Goal: Information Seeking & Learning: Learn about a topic

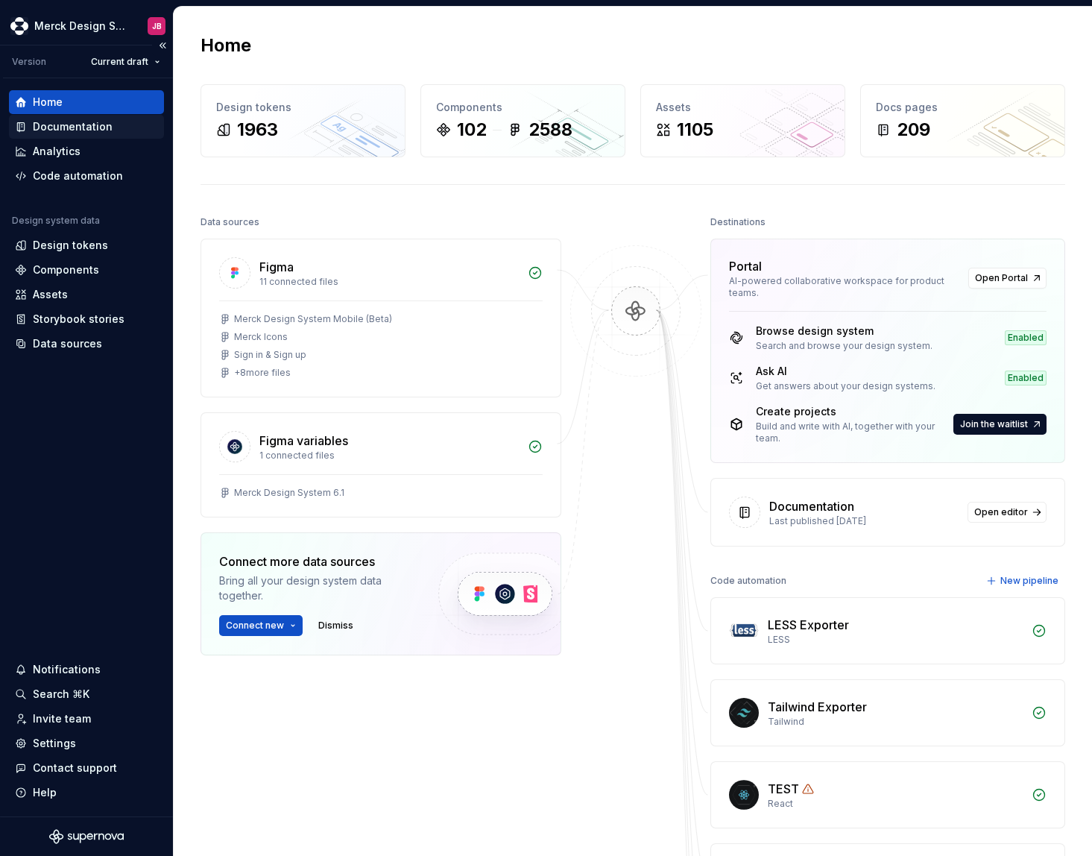
click at [104, 130] on div "Documentation" at bounding box center [73, 126] width 80 height 15
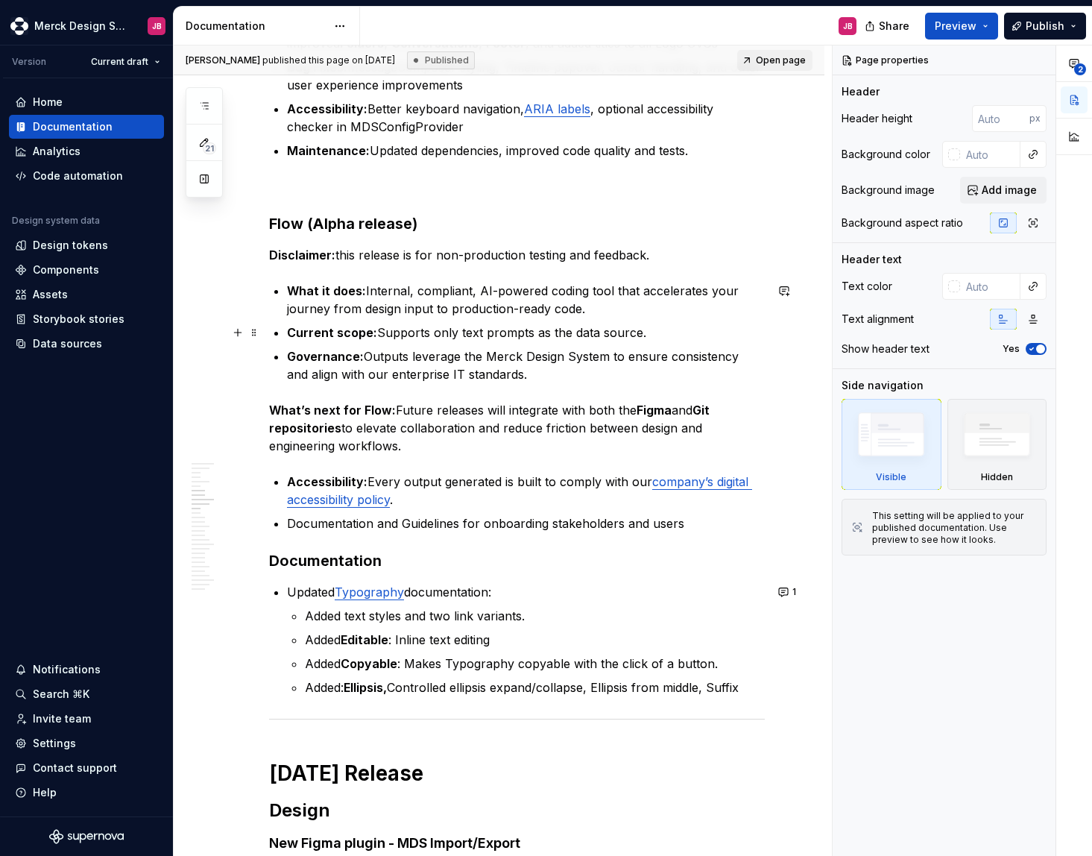
scroll to position [2324, 0]
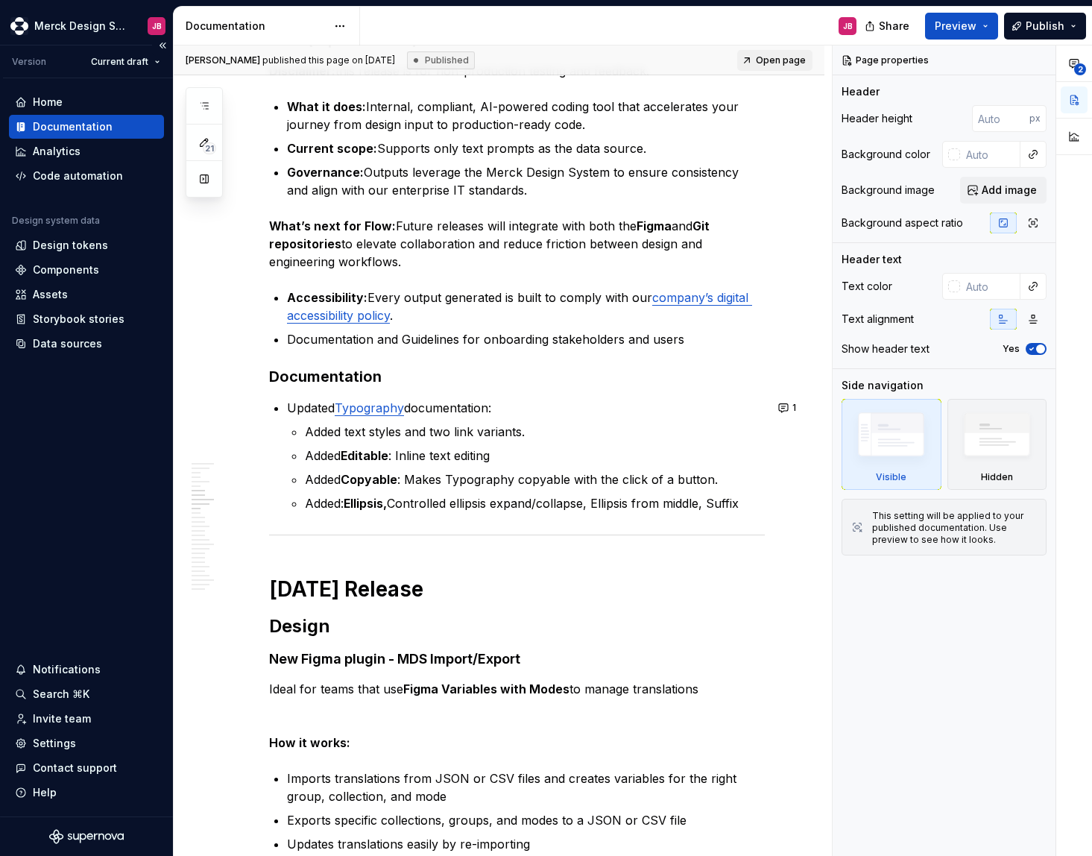
click at [89, 125] on div "Documentation" at bounding box center [73, 126] width 80 height 15
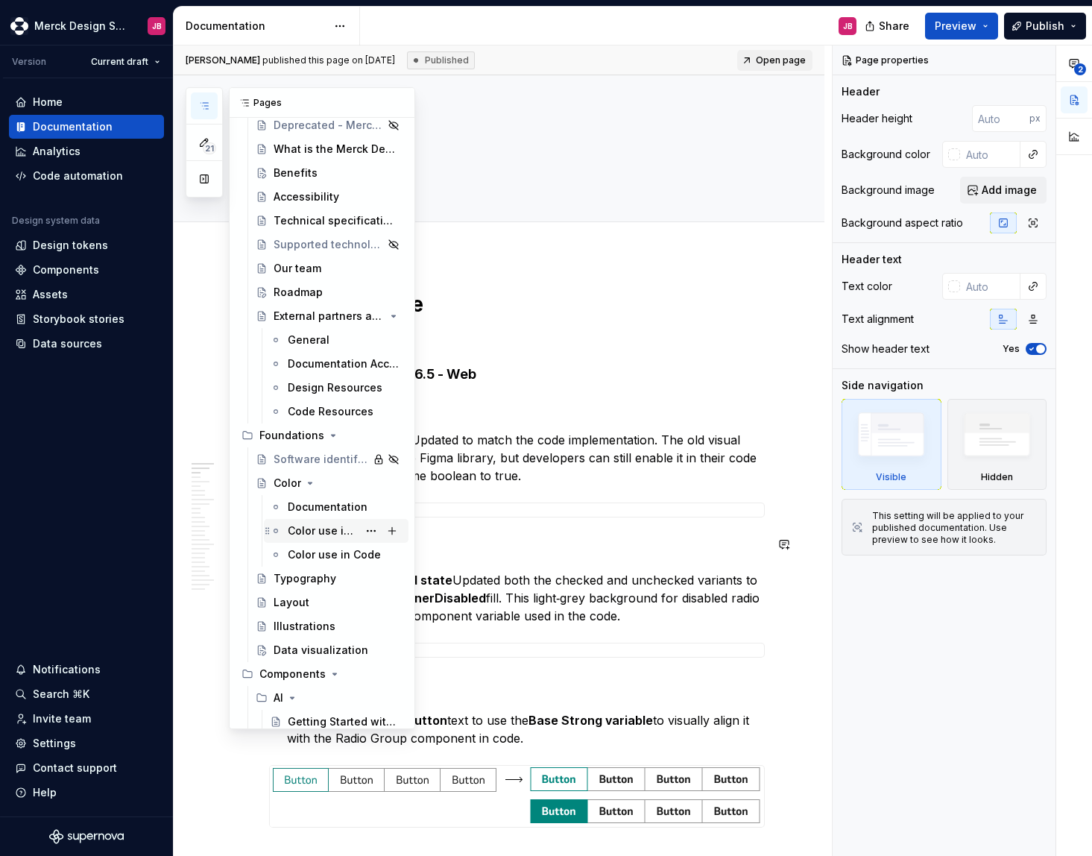
scroll to position [176, 0]
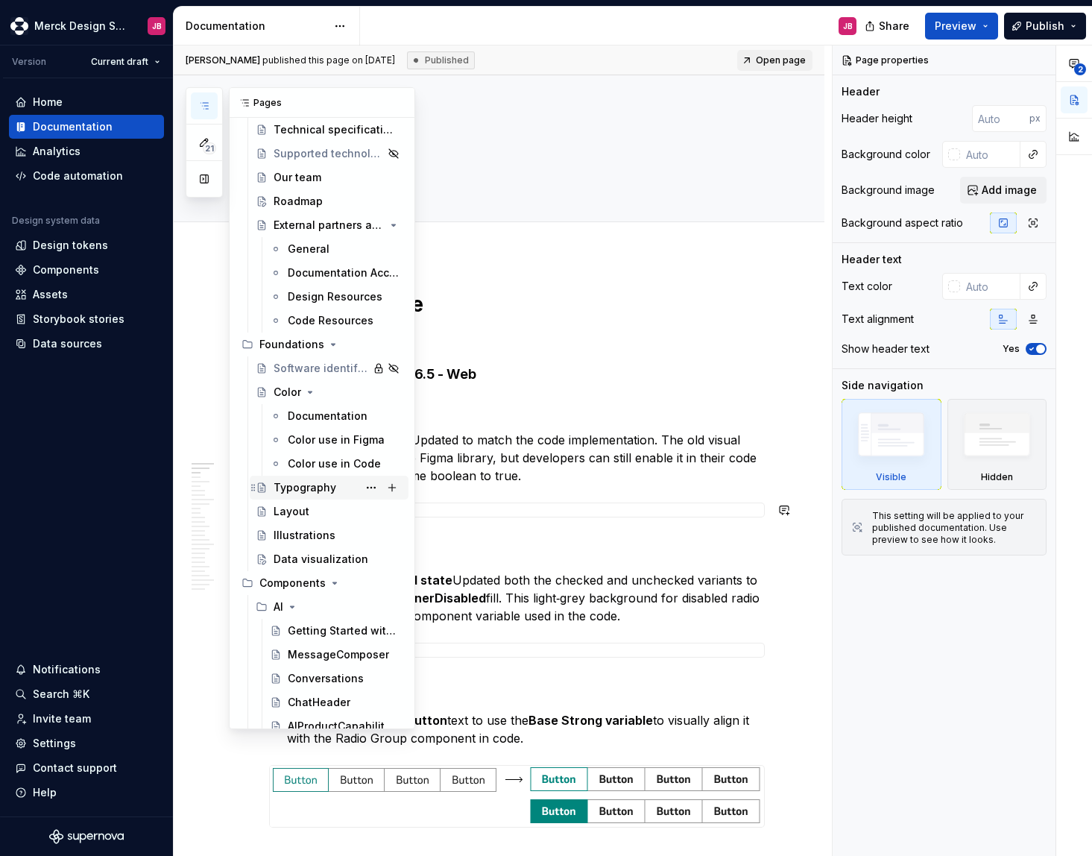
click at [315, 492] on div "Typography" at bounding box center [305, 487] width 63 height 15
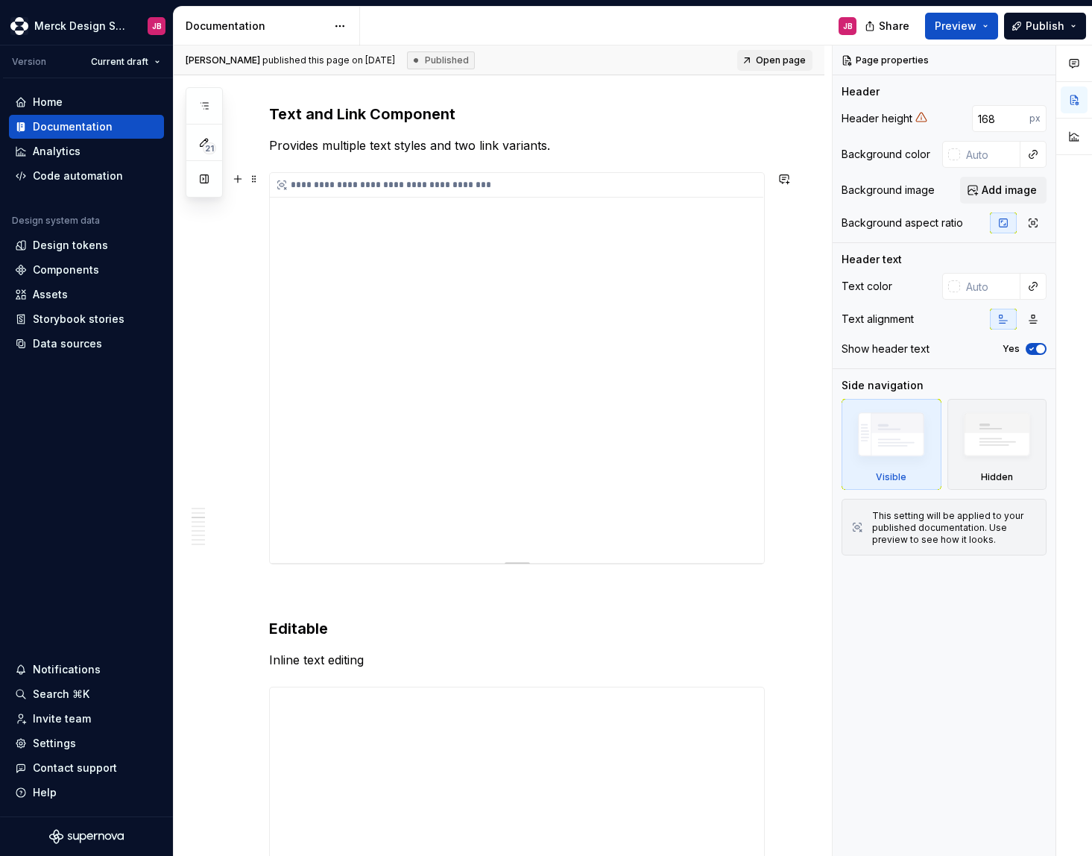
scroll to position [2827, 0]
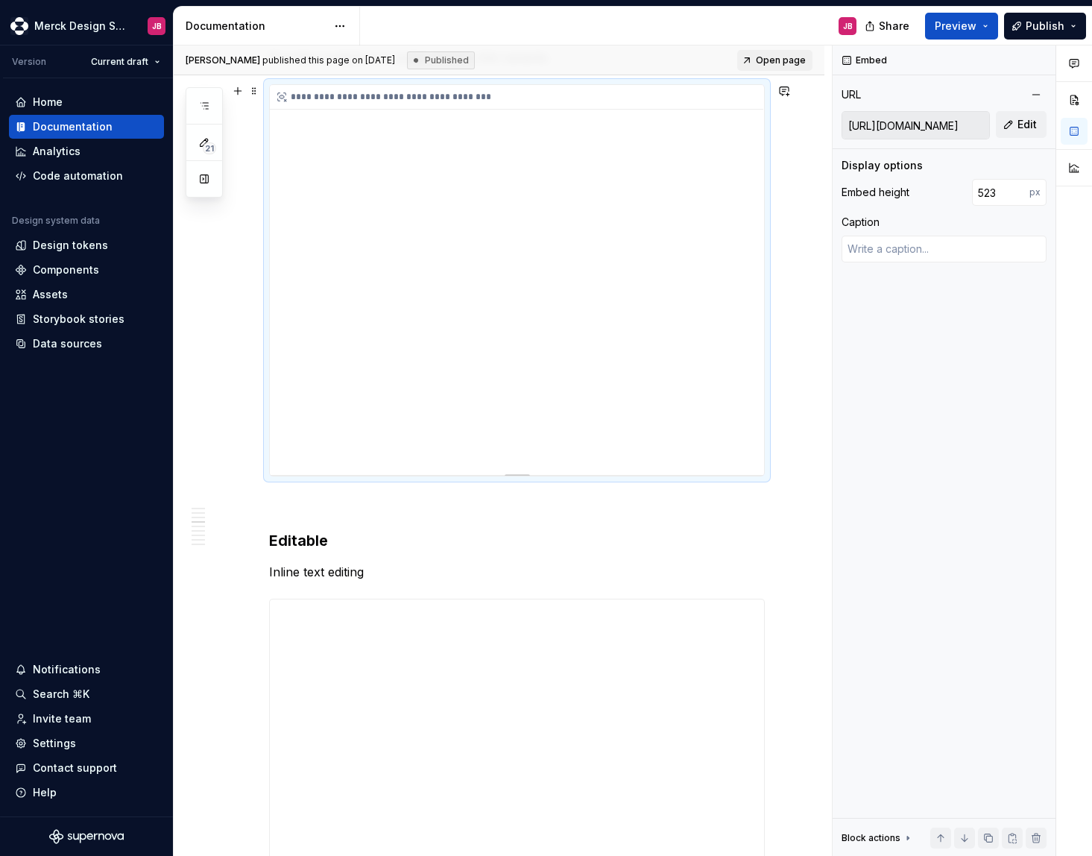
click at [413, 444] on div "**********" at bounding box center [517, 280] width 494 height 390
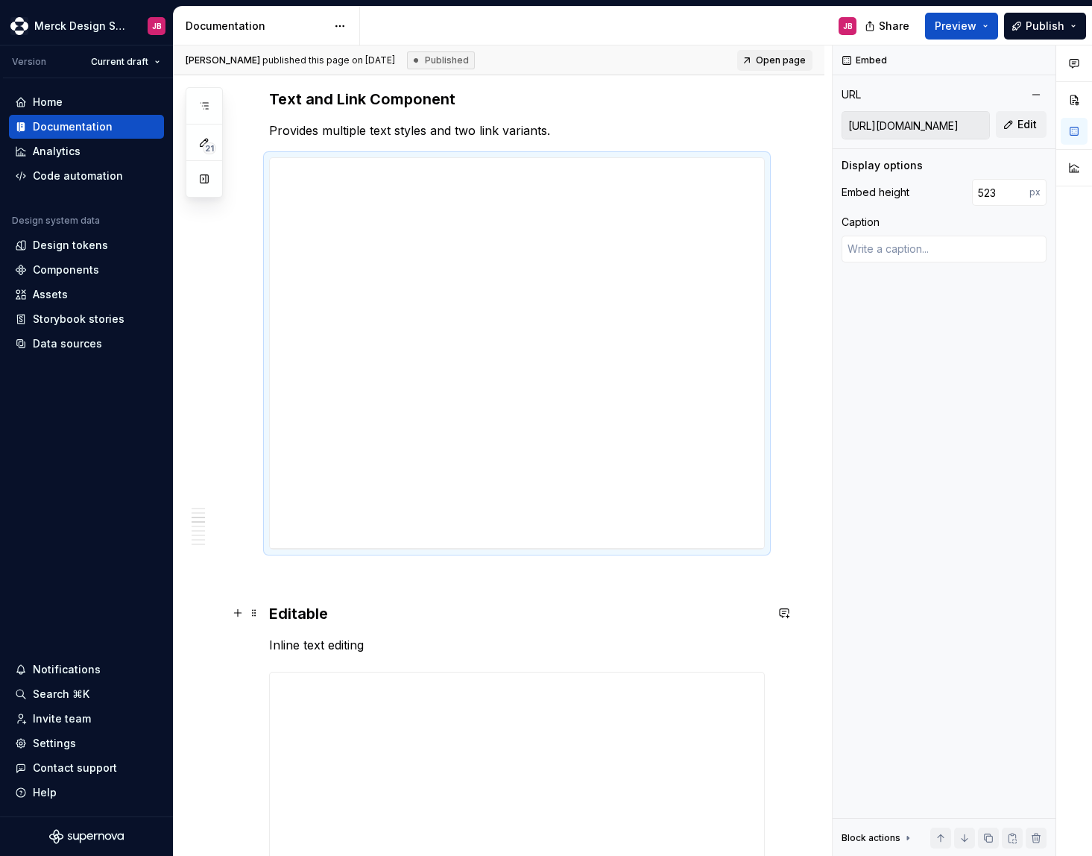
scroll to position [2751, 0]
type textarea "*"
